Goal: Task Accomplishment & Management: Complete application form

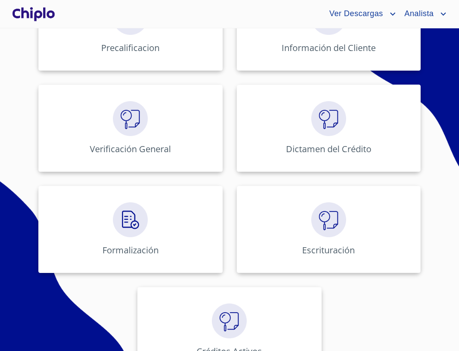
scroll to position [390, 0]
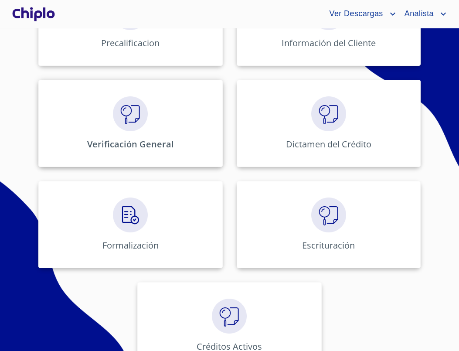
click at [207, 131] on div "Verificación General" at bounding box center [130, 123] width 184 height 87
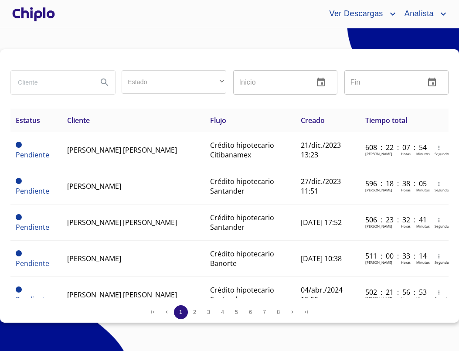
click at [65, 82] on input "search" at bounding box center [51, 83] width 80 height 24
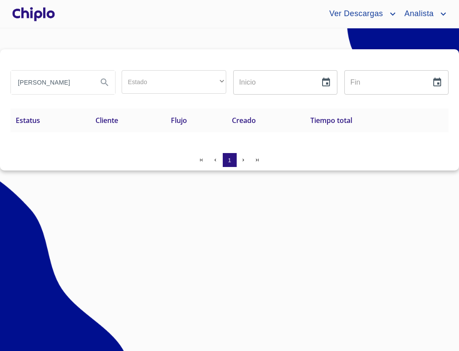
click at [36, 84] on input "carlos iivan" at bounding box center [51, 83] width 80 height 24
click at [38, 84] on input "carlos iivan" at bounding box center [51, 83] width 80 height 24
type input "carlos ivan"
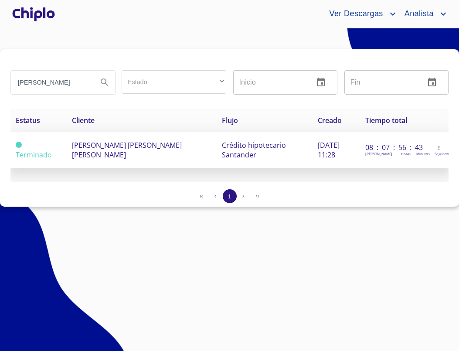
click at [89, 142] on span "[PERSON_NAME]" at bounding box center [127, 149] width 110 height 19
click at [137, 142] on span "[PERSON_NAME]" at bounding box center [127, 149] width 110 height 19
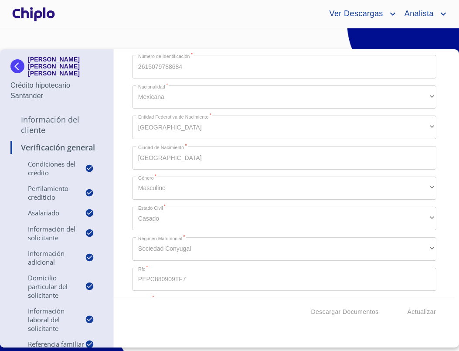
scroll to position [186, 0]
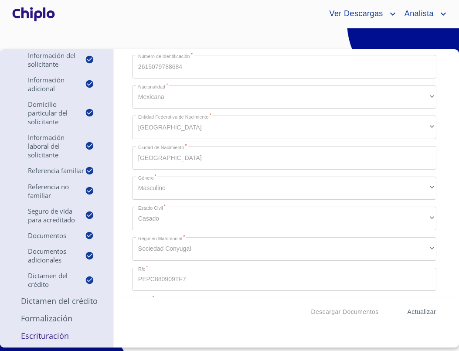
click at [436, 309] on button "Actualizar" at bounding box center [421, 312] width 35 height 16
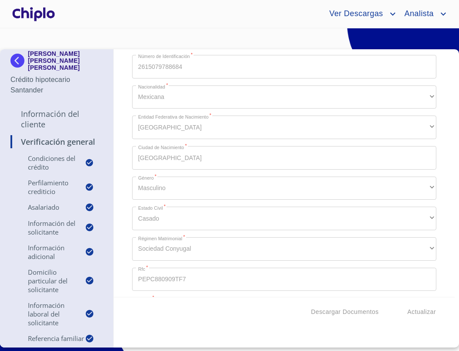
scroll to position [86, 0]
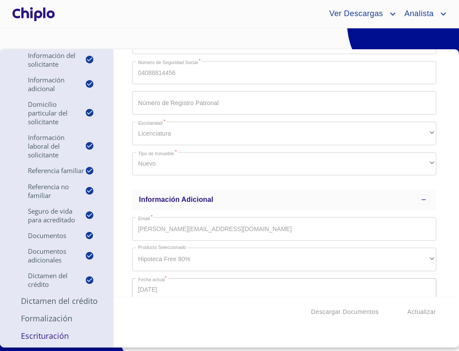
scroll to position [186, 0]
